Goal: Use online tool/utility: Utilize a website feature to perform a specific function

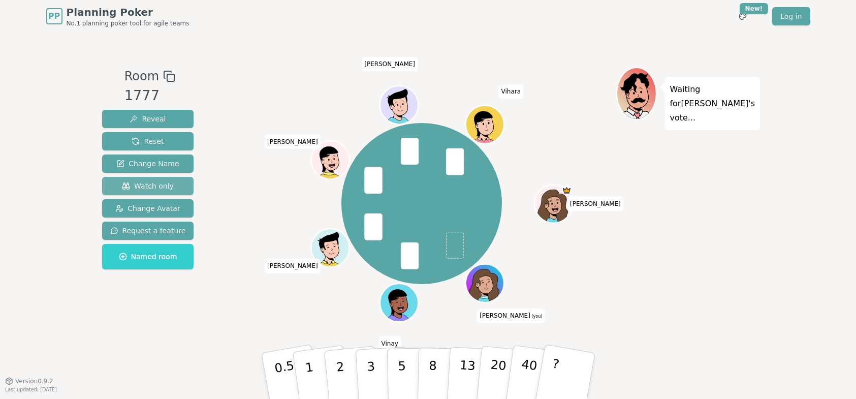
click at [148, 182] on span "Watch only" at bounding box center [148, 186] width 52 height 10
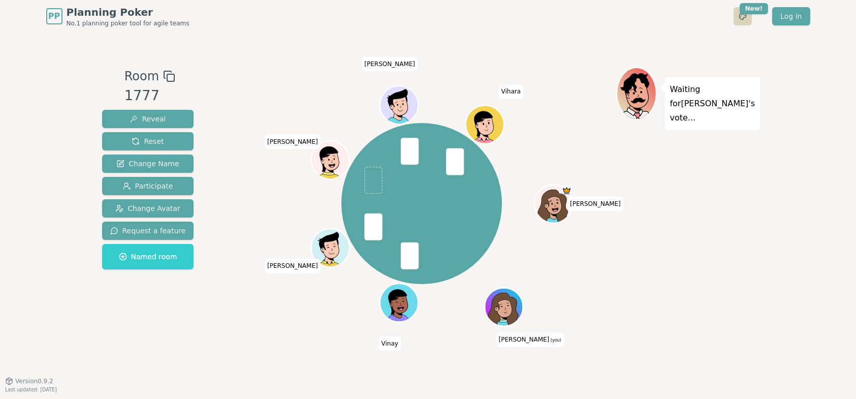
click at [744, 15] on html "PP Planning Poker No.1 planning poker tool for agile teams Toggle theme New! Lo…" at bounding box center [428, 199] width 856 height 399
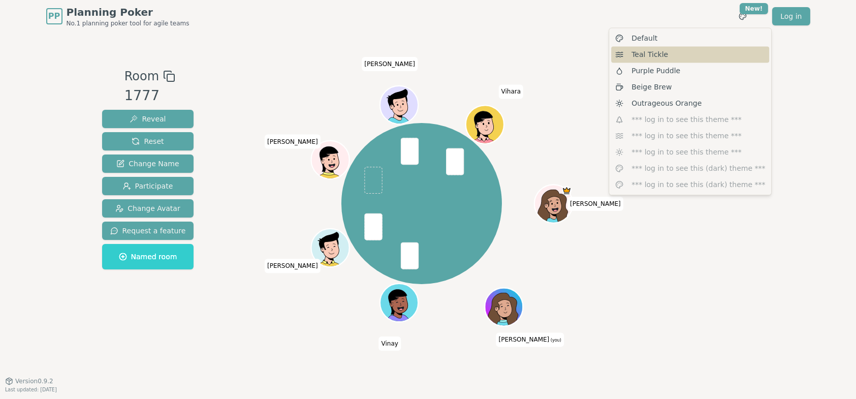
click at [657, 55] on span "Teal Tickle" at bounding box center [649, 54] width 37 height 10
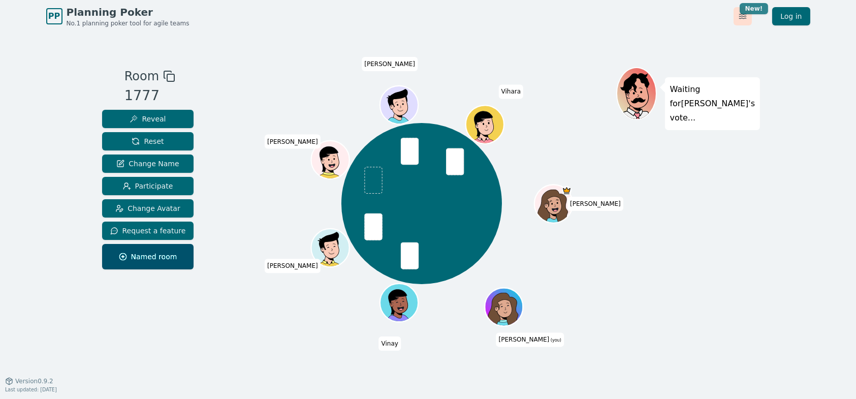
click at [747, 12] on html "PP Planning Poker No.1 planning poker tool for agile teams Toggle theme New! Lo…" at bounding box center [428, 199] width 856 height 399
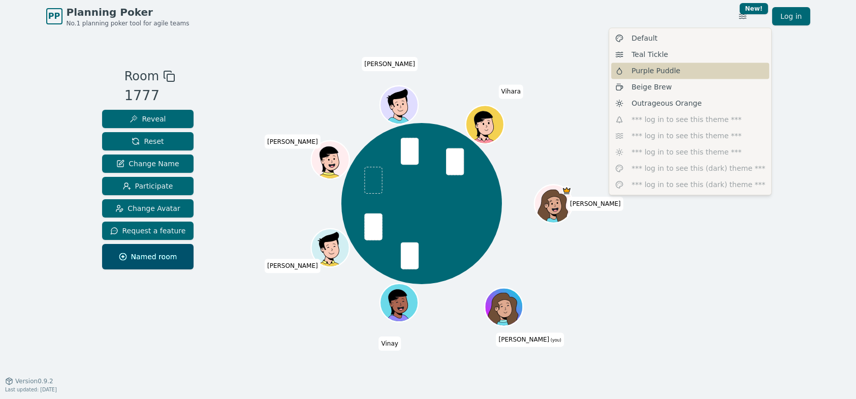
click at [667, 71] on span "Purple Puddle" at bounding box center [655, 71] width 49 height 10
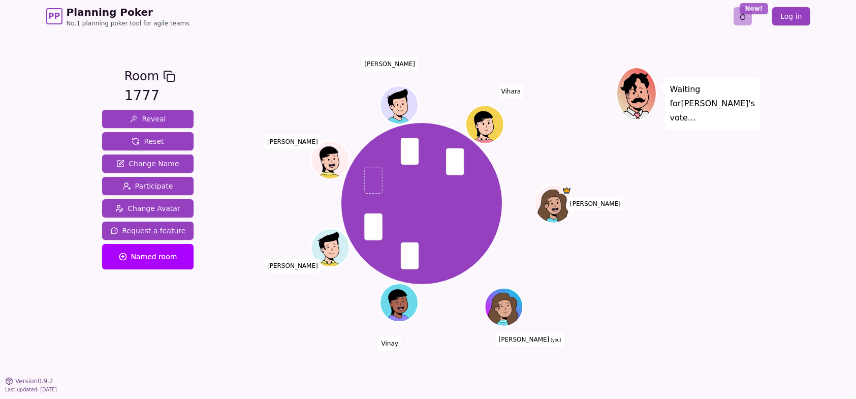
click at [745, 13] on html "PP Planning Poker No.1 planning poker tool for agile teams Toggle theme New! Lo…" at bounding box center [428, 199] width 856 height 399
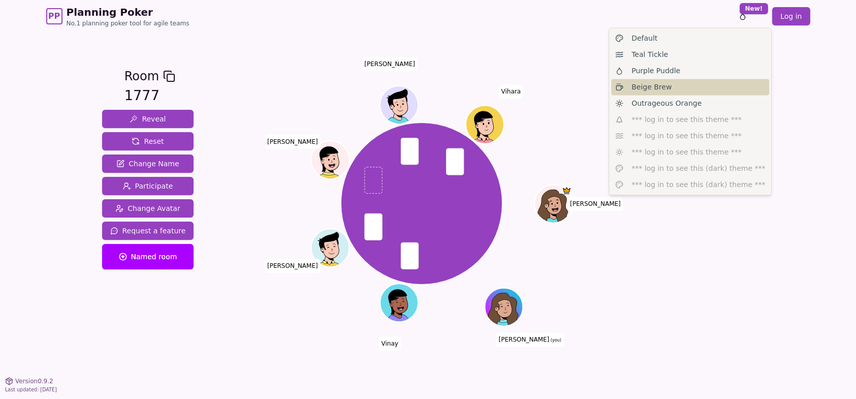
click at [666, 91] on span "Beige Brew" at bounding box center [651, 87] width 40 height 10
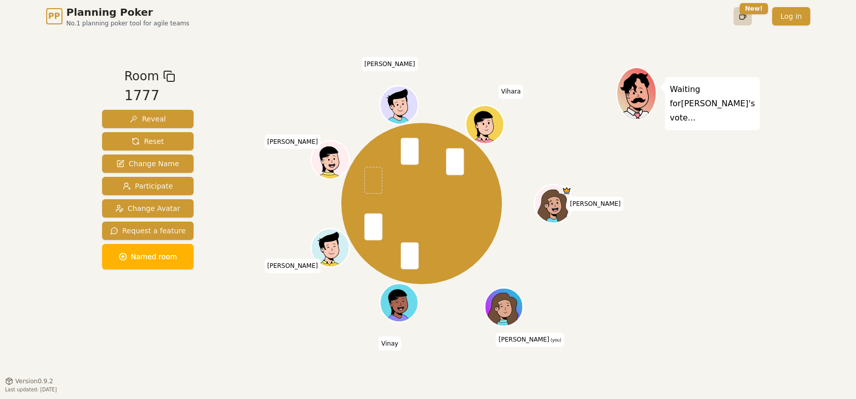
click at [746, 16] on html "PP Planning Poker No.1 planning poker tool for agile teams Toggle theme New! Lo…" at bounding box center [428, 199] width 856 height 399
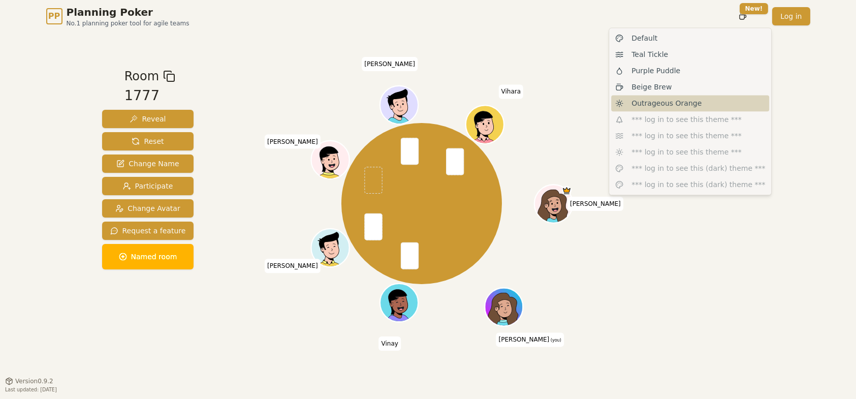
click at [676, 103] on span "Outrageous Orange" at bounding box center [666, 103] width 70 height 10
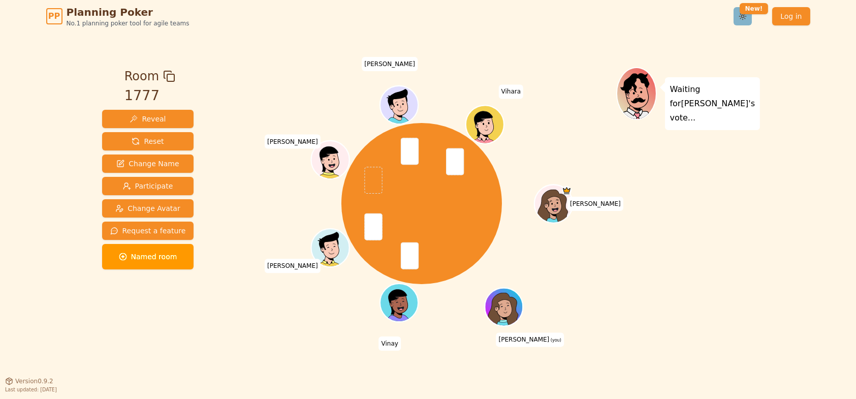
click at [744, 18] on html "PP Planning Poker No.1 planning poker tool for agile teams Toggle theme New! Lo…" at bounding box center [428, 199] width 856 height 399
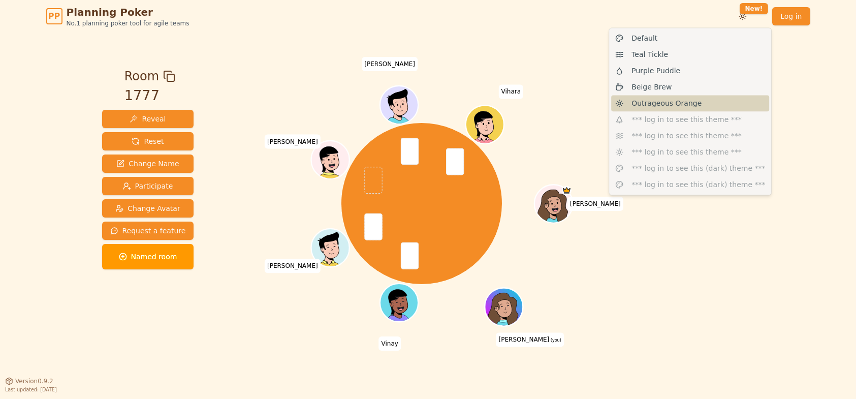
click at [674, 104] on span "Outrageous Orange" at bounding box center [666, 103] width 70 height 10
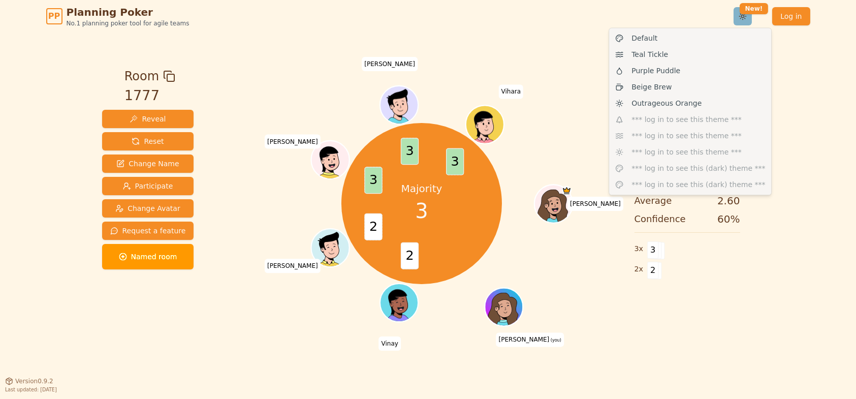
click at [746, 16] on html "PP Planning Poker No.1 planning poker tool for agile teams Toggle theme New! Lo…" at bounding box center [428, 199] width 856 height 399
click at [678, 57] on div "Teal Tickle" at bounding box center [690, 54] width 158 height 16
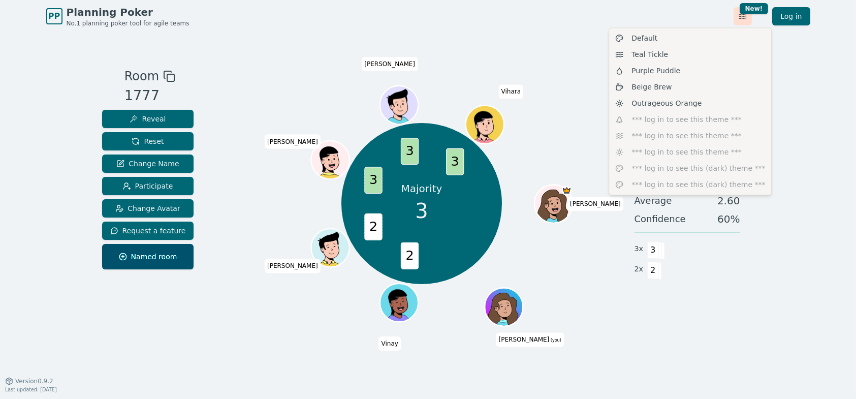
click at [739, 18] on html "PP Planning Poker No.1 planning poker tool for agile teams Toggle theme New! Lo…" at bounding box center [428, 199] width 856 height 399
click at [670, 100] on span "Outrageous Orange" at bounding box center [666, 103] width 70 height 10
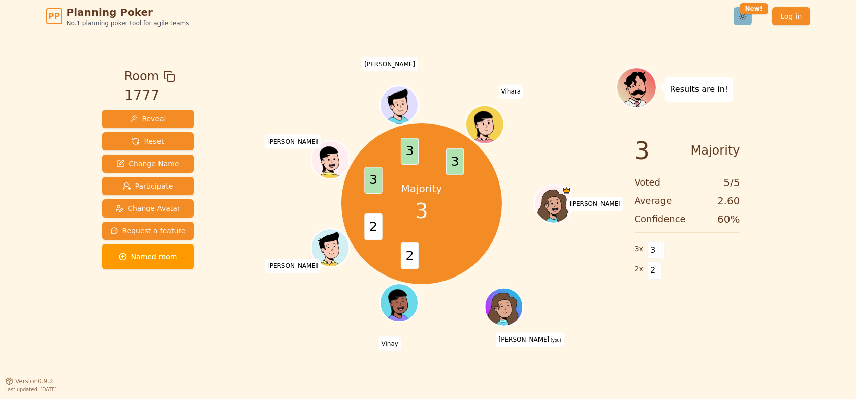
click at [740, 20] on html "PP Planning Poker No.1 planning poker tool for agile teams Toggle theme New! Lo…" at bounding box center [428, 199] width 856 height 399
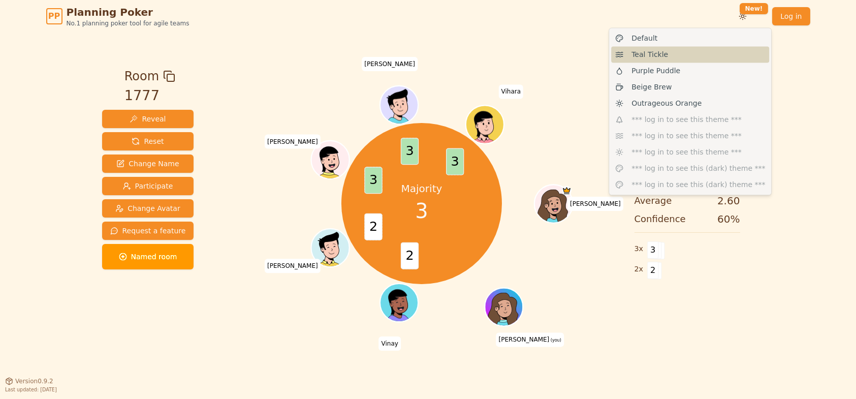
click at [689, 56] on div "Teal Tickle" at bounding box center [690, 54] width 158 height 16
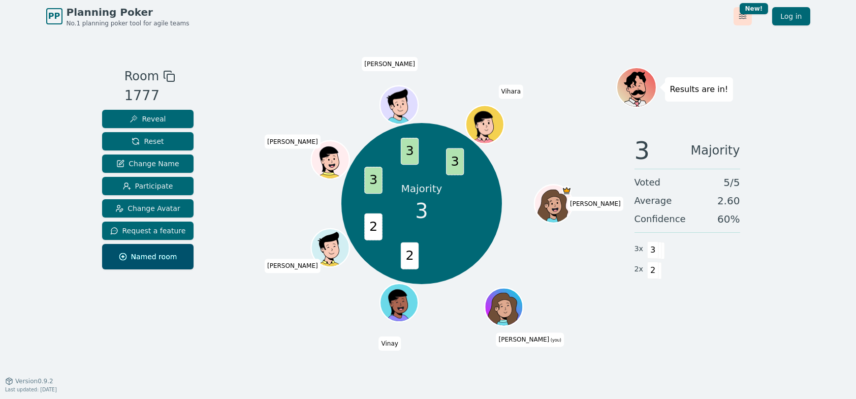
click at [744, 17] on html "PP Planning Poker No.1 planning poker tool for agile teams Toggle theme New! Lo…" at bounding box center [428, 199] width 856 height 399
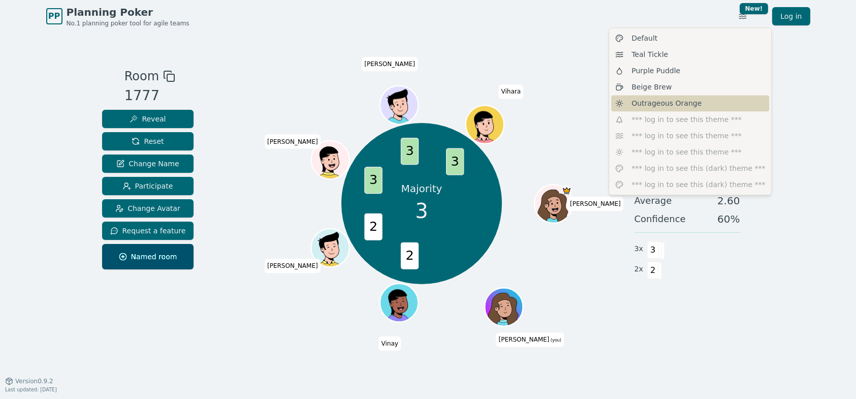
click at [669, 105] on span "Outrageous Orange" at bounding box center [666, 103] width 70 height 10
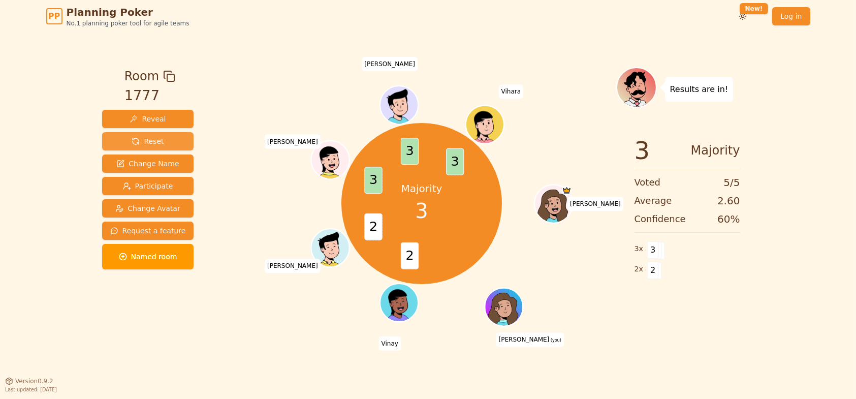
click at [147, 141] on span "Reset" at bounding box center [148, 141] width 32 height 10
